Goal: Navigation & Orientation: Find specific page/section

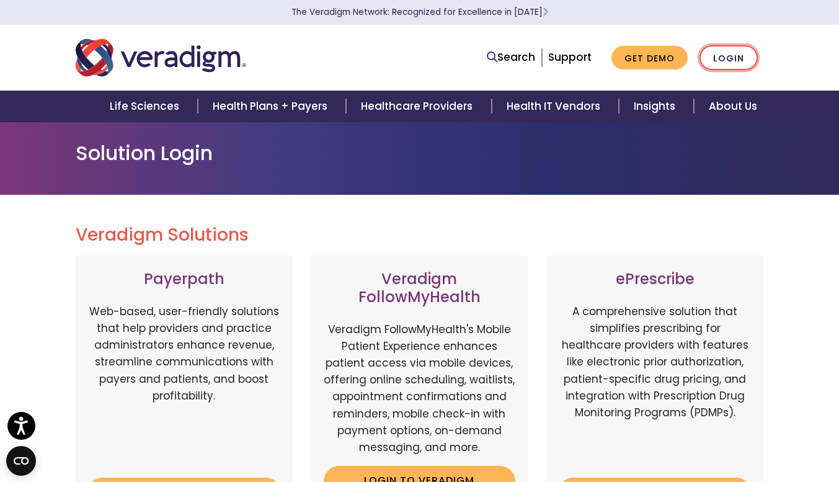
click at [738, 61] on link "Login" at bounding box center [728, 57] width 58 height 25
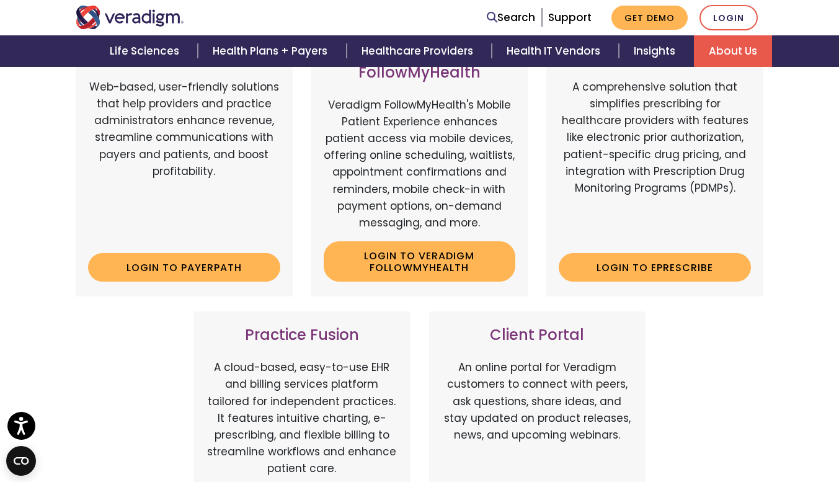
scroll to position [223, 0]
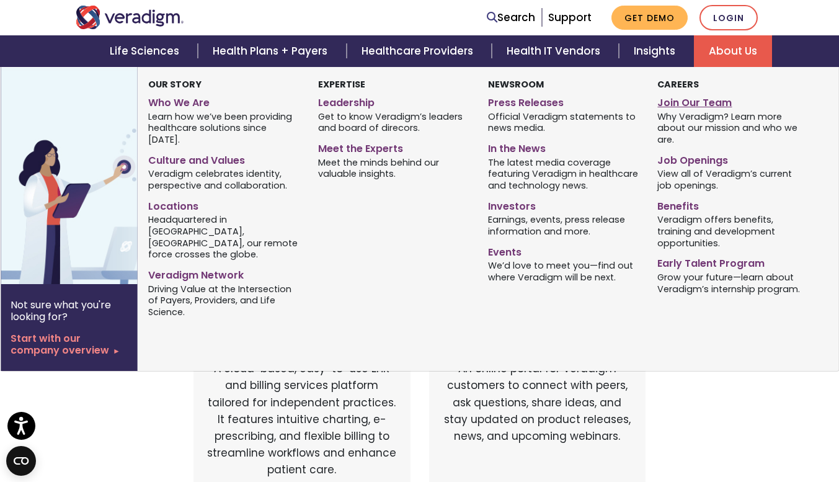
click at [686, 105] on link "Join Our Team" at bounding box center [732, 101] width 151 height 18
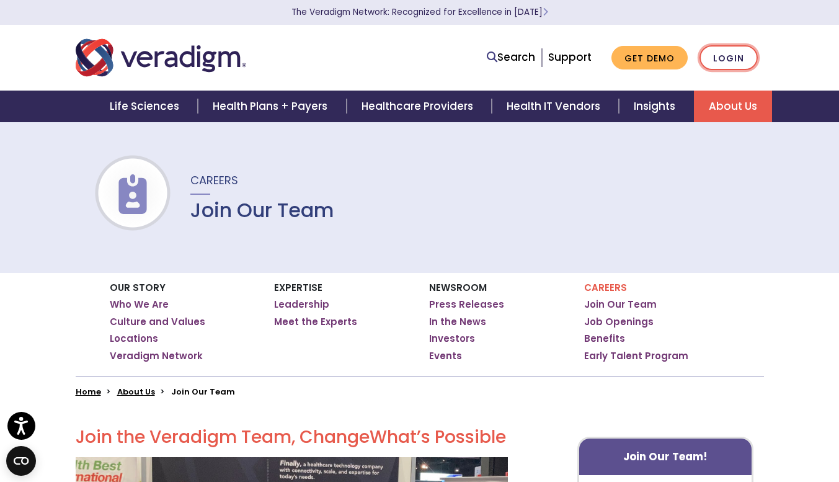
click at [717, 63] on link "Login" at bounding box center [728, 57] width 58 height 25
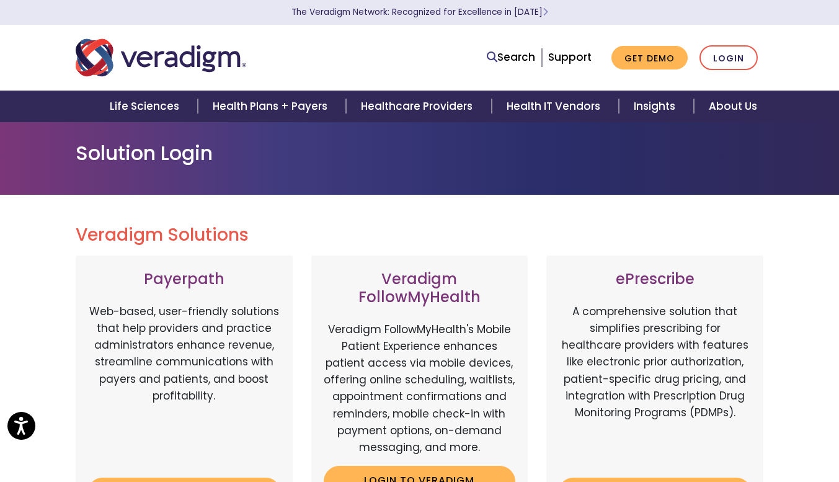
click at [717, 63] on link "Login" at bounding box center [728, 57] width 58 height 25
